Goal: Navigation & Orientation: Find specific page/section

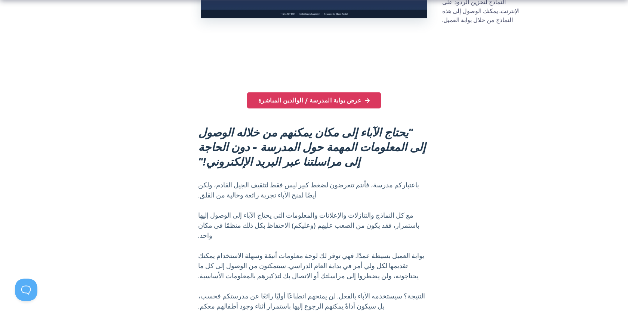
scroll to position [465, 0]
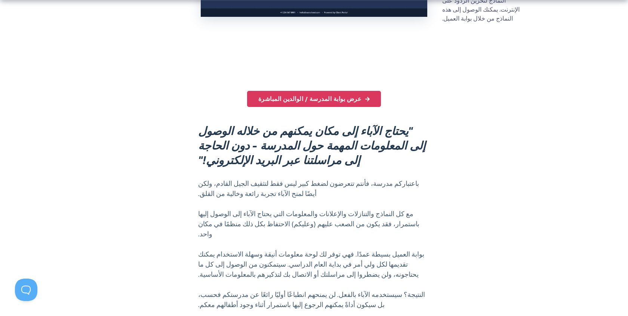
click at [382, 123] on font ""يحتاج الآباء إلى مكان يمكنهم من خلاله الوصول إلى المعلومات المهمة حول المدرسة …" at bounding box center [311, 146] width 227 height 46
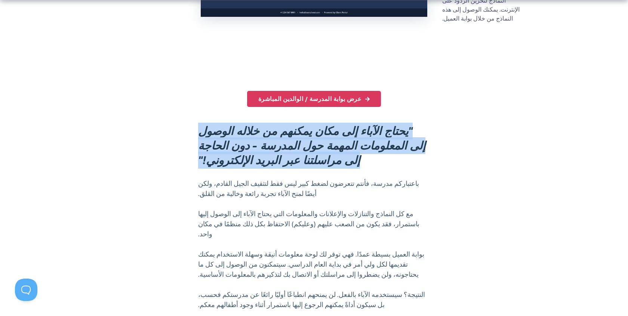
click at [382, 123] on font ""يحتاج الآباء إلى مكان يمكنهم من خلاله الوصول إلى المعلومات المهمة حول المدرسة …" at bounding box center [311, 146] width 227 height 46
click at [384, 123] on font ""يحتاج الآباء إلى مكان يمكنهم من خلاله الوصول إلى المعلومات المهمة حول المدرسة …" at bounding box center [311, 146] width 227 height 46
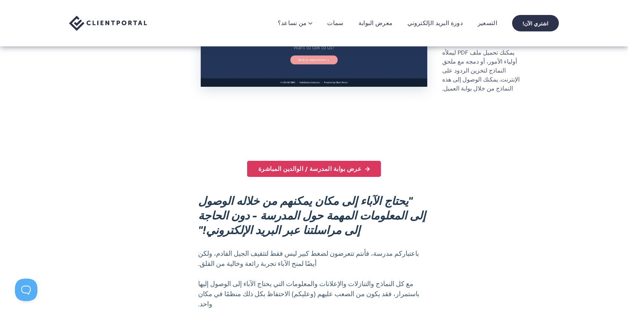
scroll to position [0, 0]
